Goal: Navigation & Orientation: Understand site structure

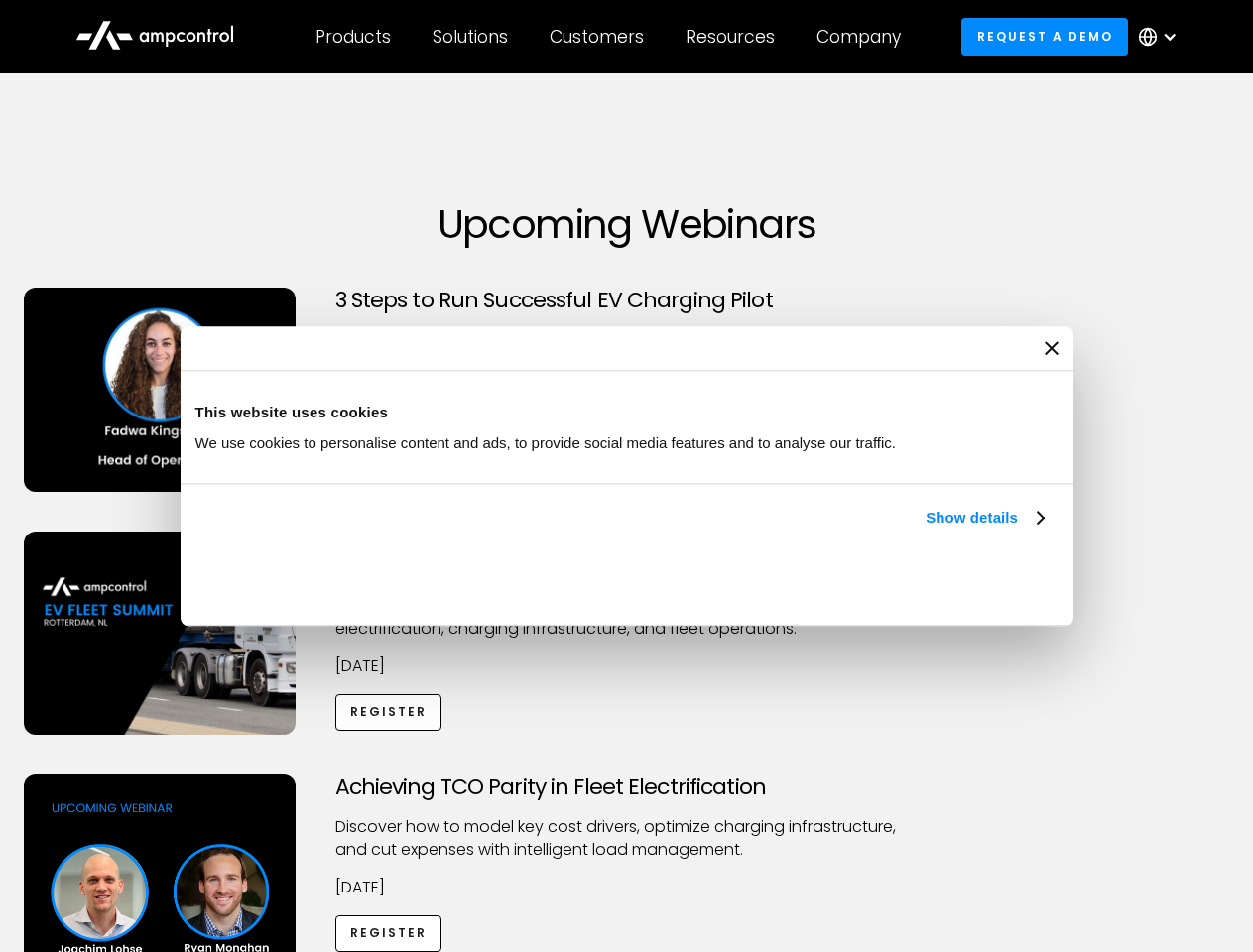
click at [926, 530] on link "Show details" at bounding box center [983, 518] width 117 height 24
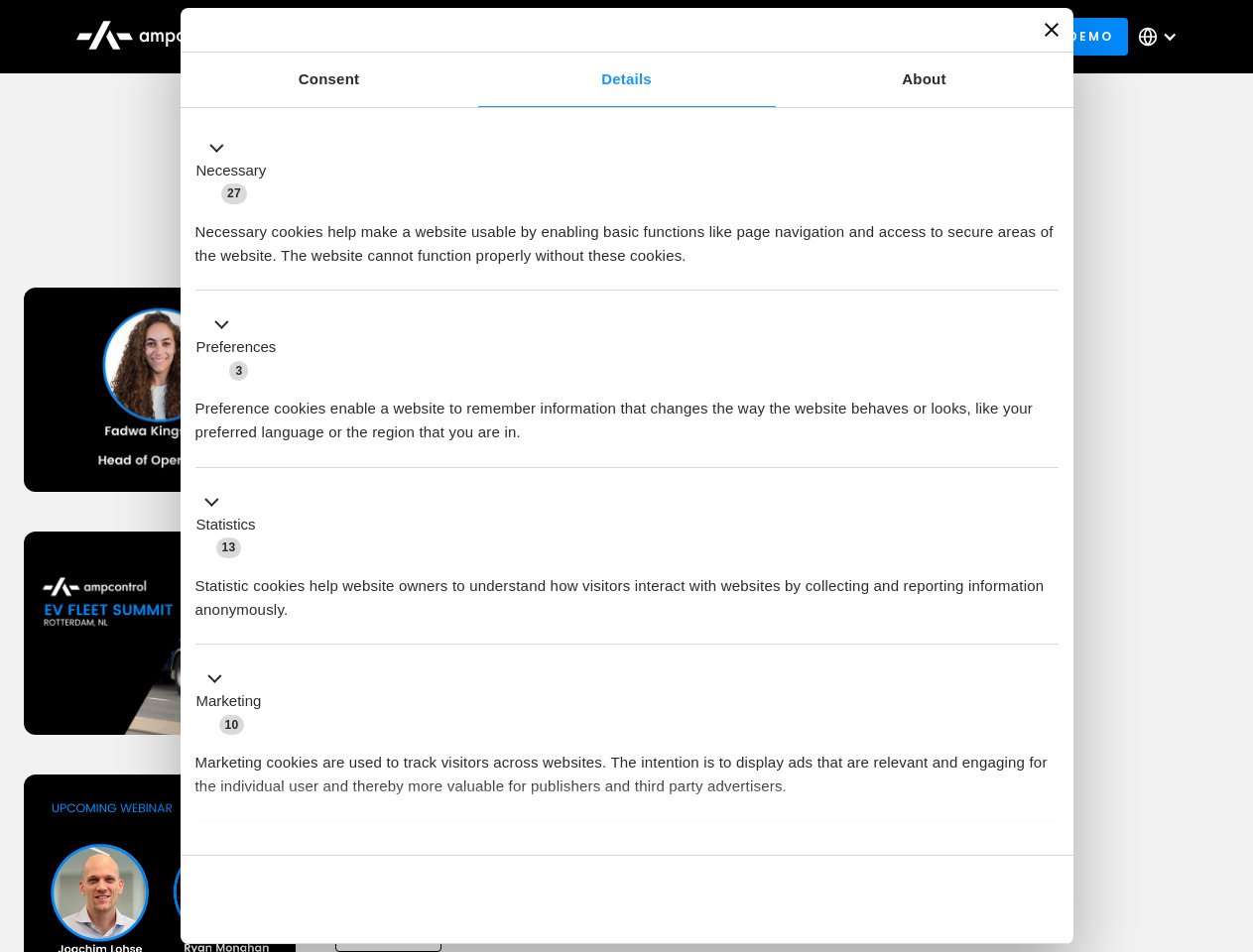
click at [1046, 267] on div "Necessary cookies help make a website usable by enabling basic functions like p…" at bounding box center [627, 237] width 864 height 63
click at [1231, 799] on div "Achieving TCO Parity in Fleet Electrification Discover how to model key cost dr…" at bounding box center [627, 930] width 1246 height 311
click at [610, 37] on div "Customers" at bounding box center [597, 37] width 94 height 22
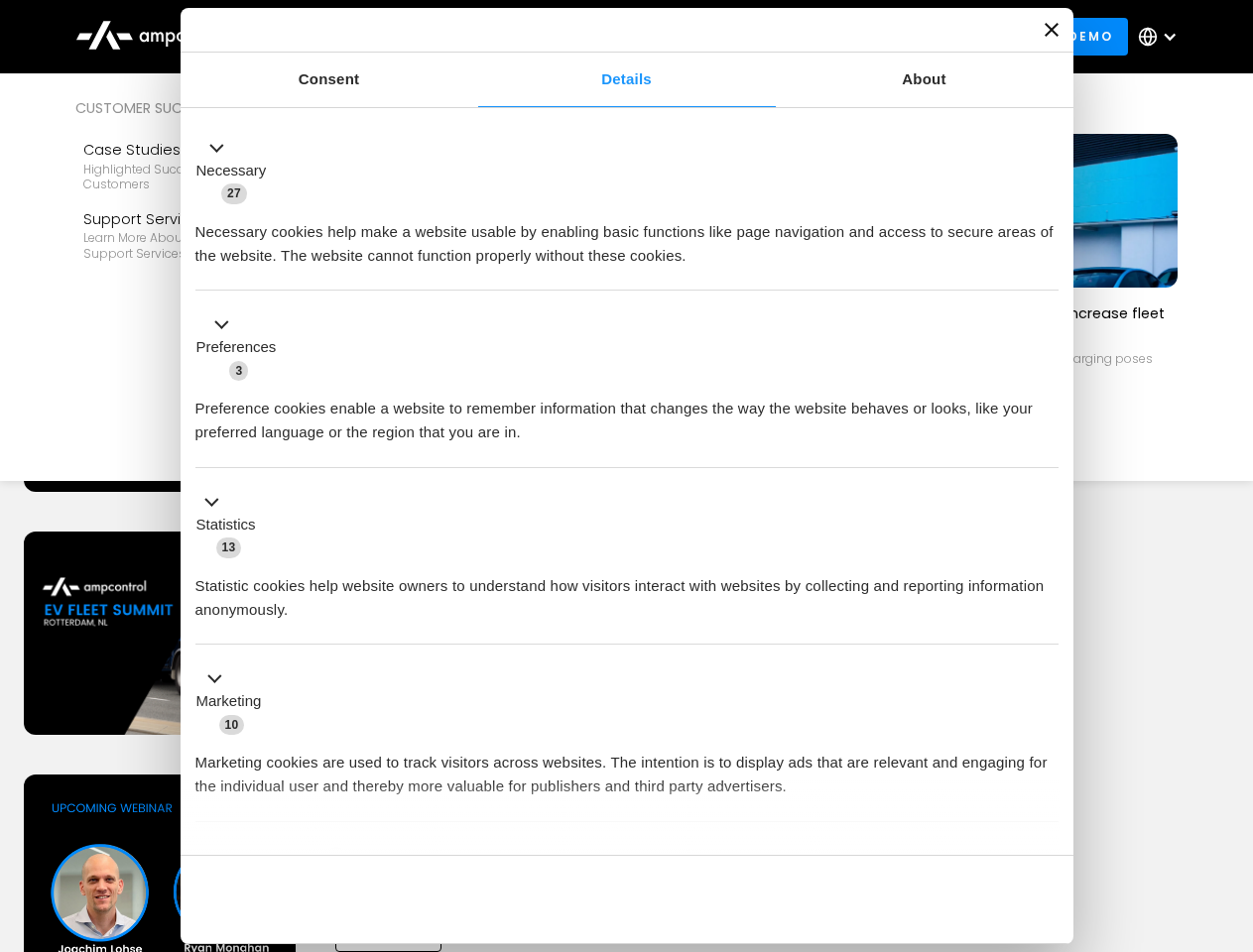
click at [352, 37] on div "Products" at bounding box center [353, 37] width 76 height 22
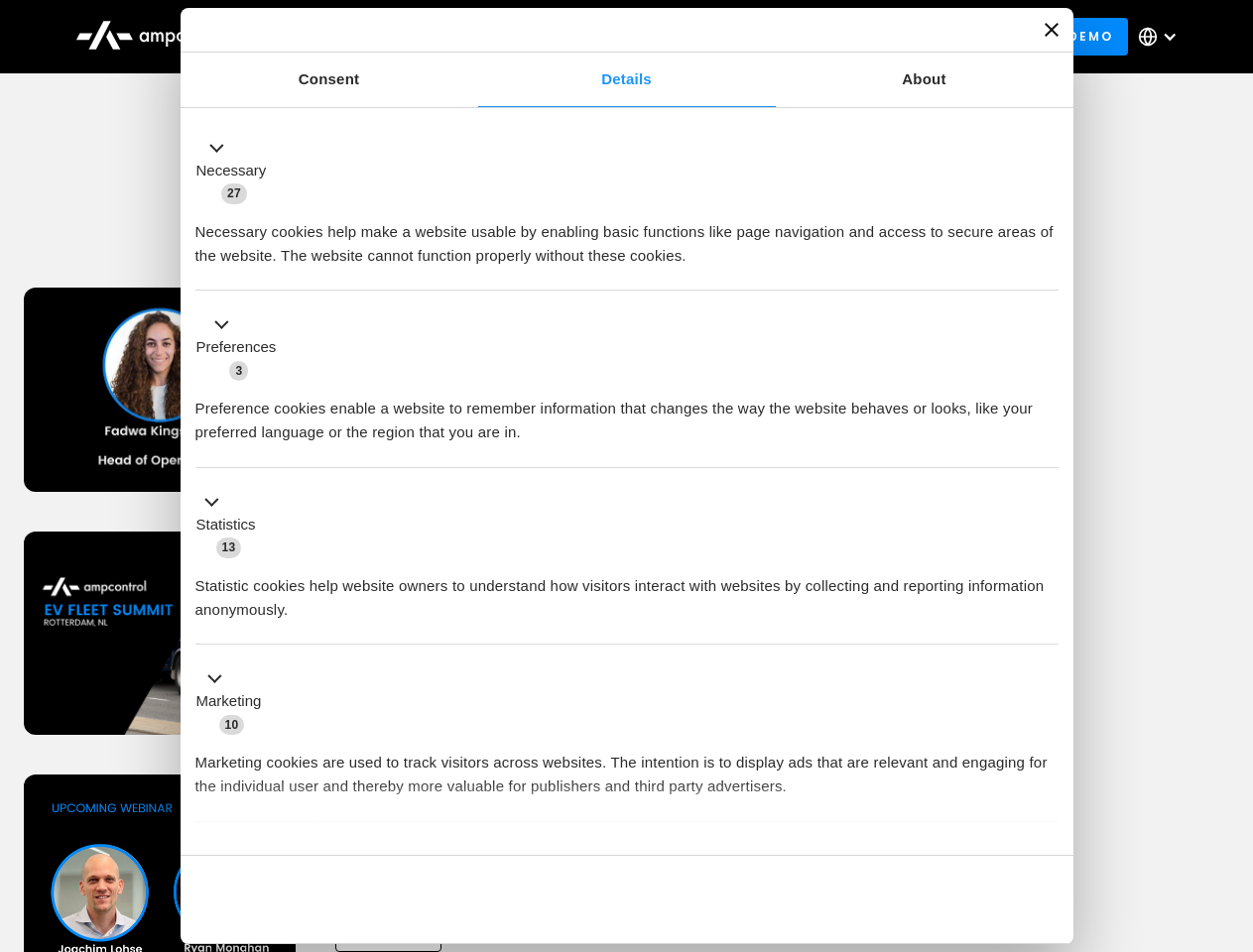
click at [471, 37] on div "Solutions" at bounding box center [470, 37] width 76 height 22
click at [600, 37] on div "Customers" at bounding box center [597, 37] width 94 height 22
click at [734, 37] on div "Resources" at bounding box center [730, 37] width 89 height 22
click at [866, 37] on div "Company" at bounding box center [859, 37] width 84 height 22
click at [1163, 37] on div at bounding box center [1170, 37] width 16 height 16
